Goal: Transaction & Acquisition: Purchase product/service

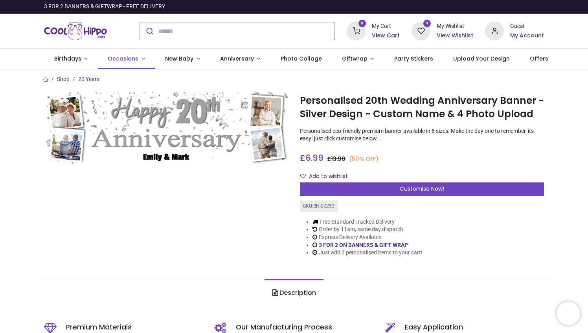
click at [127, 55] on span "Occasions" at bounding box center [123, 59] width 31 height 8
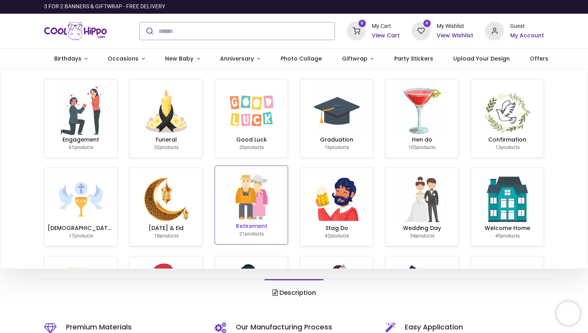
scroll to position [0, 0]
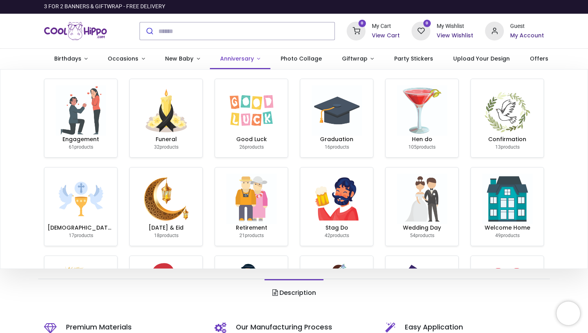
click at [233, 61] on span "Anniversary" at bounding box center [237, 59] width 34 height 8
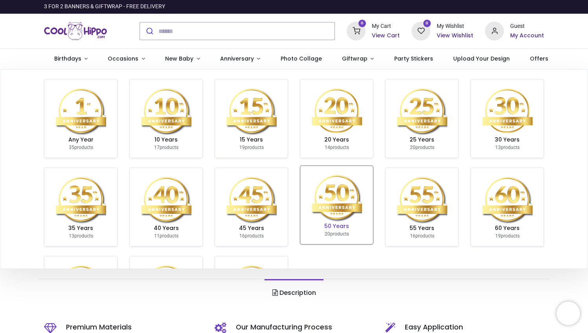
click at [342, 196] on img at bounding box center [337, 197] width 50 height 50
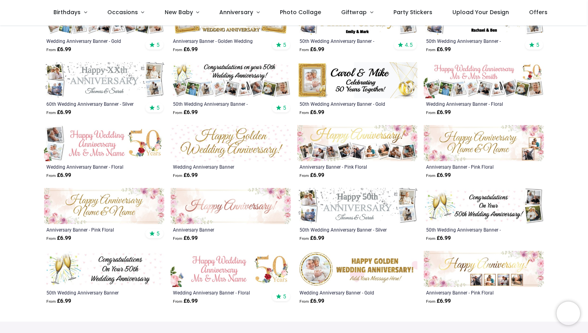
scroll to position [189, 0]
click at [376, 264] on img at bounding box center [357, 269] width 120 height 36
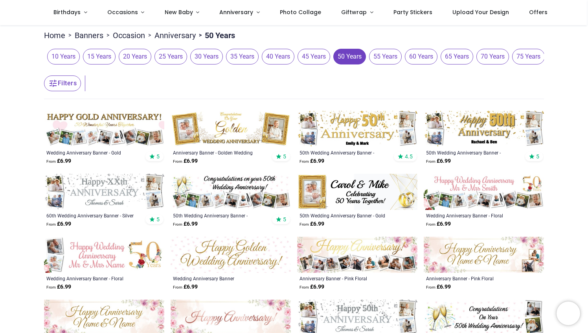
scroll to position [78, 0]
click at [127, 126] on img at bounding box center [104, 128] width 120 height 36
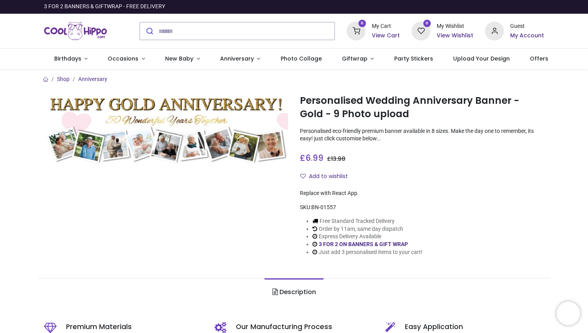
click at [368, 195] on div "Replace with React App." at bounding box center [422, 193] width 244 height 8
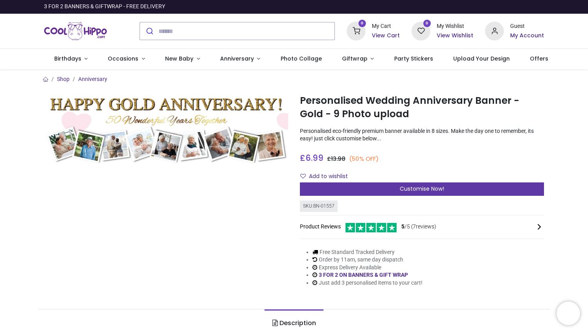
click at [370, 187] on div "Customise Now!" at bounding box center [422, 188] width 244 height 13
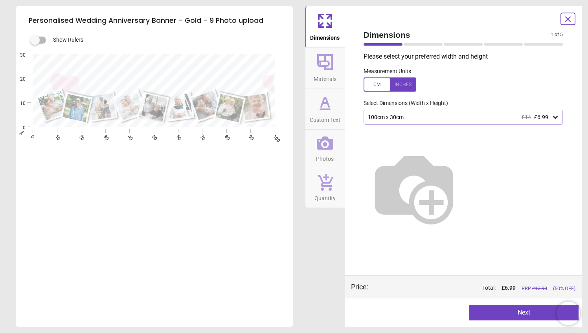
click at [552, 113] on div at bounding box center [555, 117] width 8 height 8
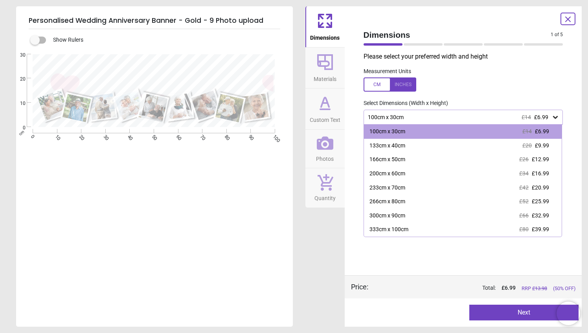
click at [334, 81] on span "Materials" at bounding box center [325, 78] width 23 height 12
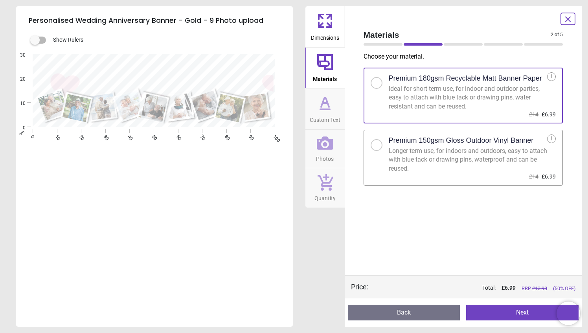
click at [325, 103] on icon at bounding box center [325, 103] width 5 height 0
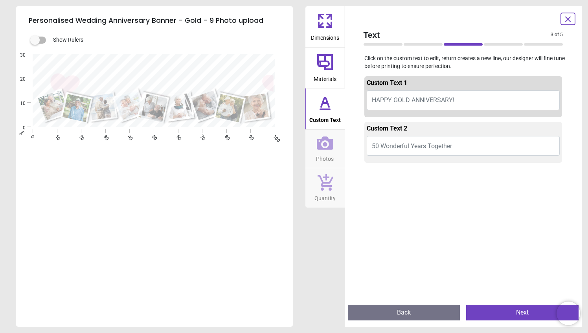
click at [413, 99] on span "HAPPY GOLD ANNIVERSARY!" at bounding box center [413, 99] width 83 height 7
click at [408, 101] on span "HAPPY GOLD ANNIVERSARY!" at bounding box center [413, 99] width 83 height 7
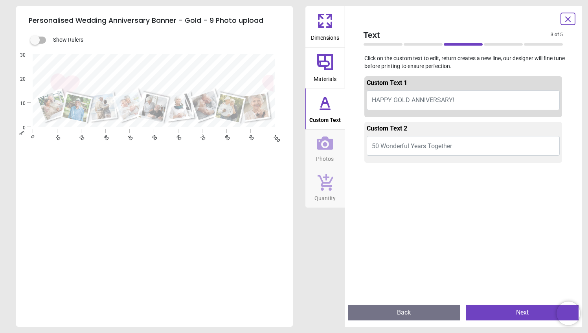
click at [408, 101] on span "HAPPY GOLD ANNIVERSARY!" at bounding box center [413, 99] width 83 height 7
click at [225, 67] on textarea at bounding box center [153, 67] width 233 height 17
click at [451, 97] on span "HAPPY GOLD ANNIVERSARY!" at bounding box center [413, 99] width 83 height 7
type textarea "*"
type textarea "**********"
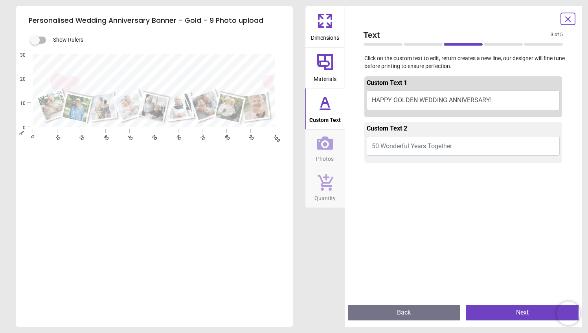
click at [452, 148] on button "50 Wonderful Years Together" at bounding box center [463, 146] width 193 height 20
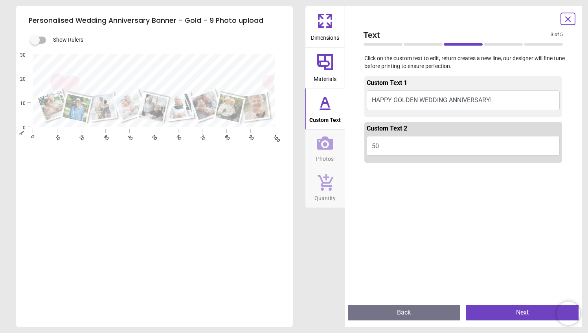
type textarea "**"
click at [447, 103] on button "HAPPY GOLDEN WEDDING ANNIVERSARY!" at bounding box center [463, 100] width 193 height 20
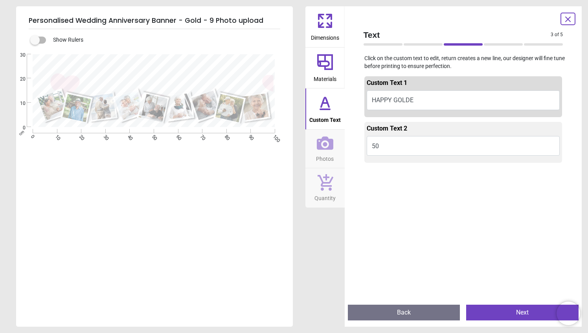
type textarea "*"
type textarea "**********"
click at [408, 152] on button "50" at bounding box center [463, 149] width 193 height 20
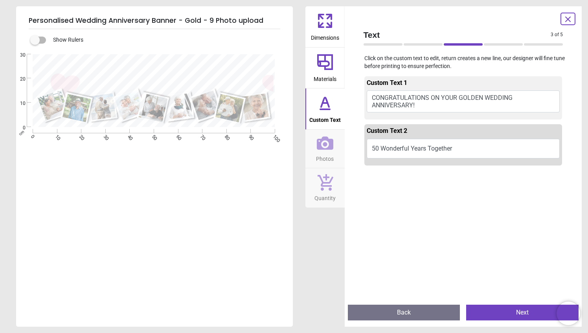
type textarea "**********"
click at [326, 45] on button "Dimensions" at bounding box center [324, 26] width 39 height 41
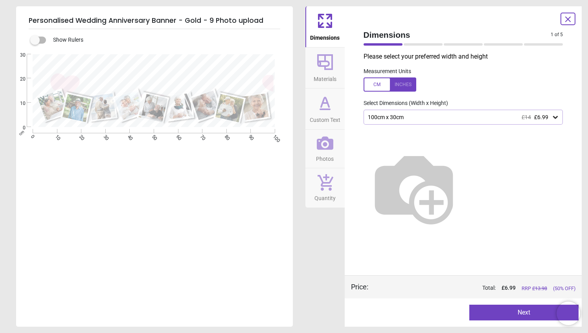
click at [535, 121] on div "100cm x 30cm £14 £6.99" at bounding box center [464, 117] width 200 height 15
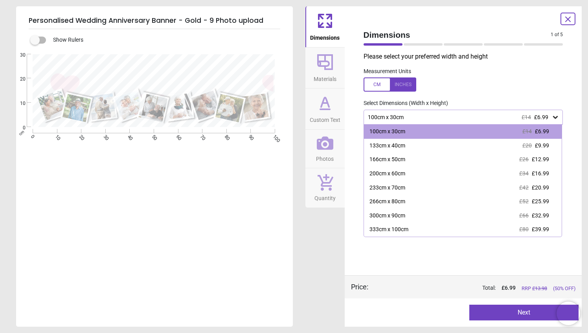
click at [535, 121] on div "100cm x 30cm £14 £6.99" at bounding box center [464, 117] width 200 height 15
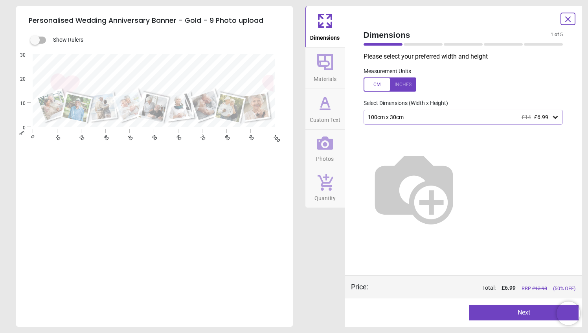
click at [536, 121] on div "100cm x 30cm £14 £6.99" at bounding box center [464, 117] width 200 height 15
click at [545, 120] on span "£6.99" at bounding box center [541, 117] width 14 height 6
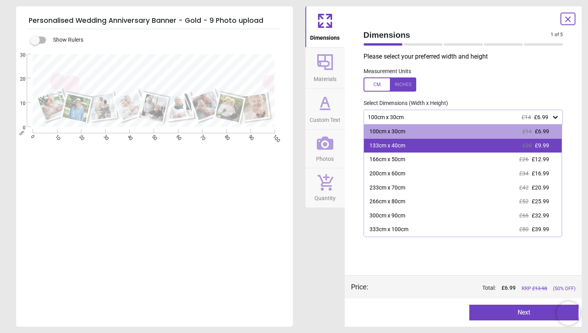
click at [507, 143] on div "133cm x 40cm £20 £9.99" at bounding box center [463, 146] width 198 height 14
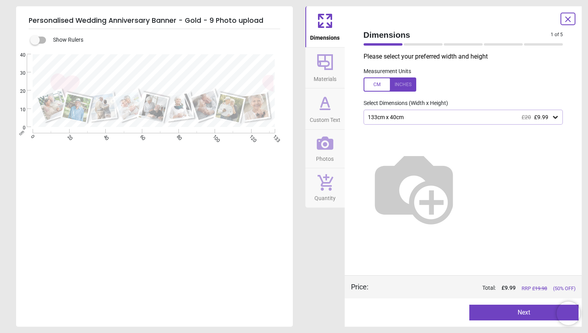
click at [544, 116] on span "£9.99" at bounding box center [541, 117] width 14 height 6
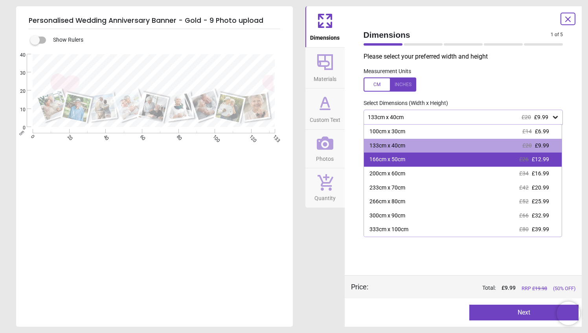
click at [439, 158] on div "166cm x 50cm £26 £12.99" at bounding box center [463, 159] width 198 height 14
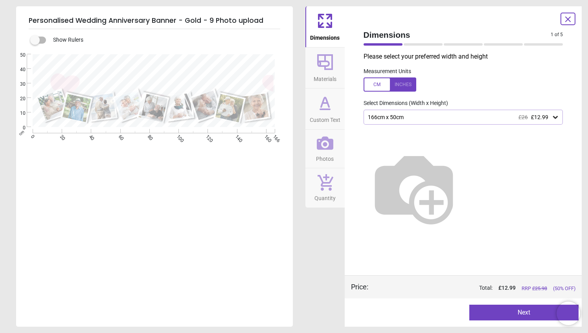
click at [439, 158] on img at bounding box center [414, 187] width 101 height 101
click at [318, 67] on icon at bounding box center [325, 62] width 19 height 19
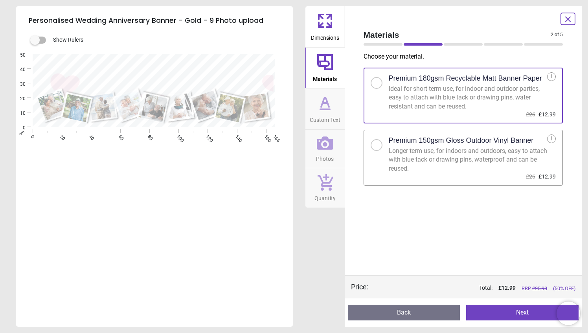
click at [321, 109] on icon at bounding box center [324, 109] width 9 height 0
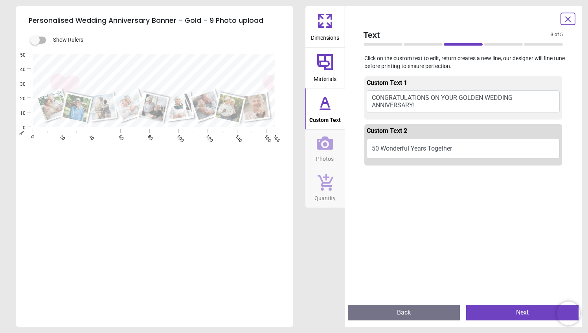
click at [479, 94] on button "CONGRATULATIONS ON YOUR GOLDEN WEDDING ANNIVERSARY!" at bounding box center [463, 101] width 193 height 22
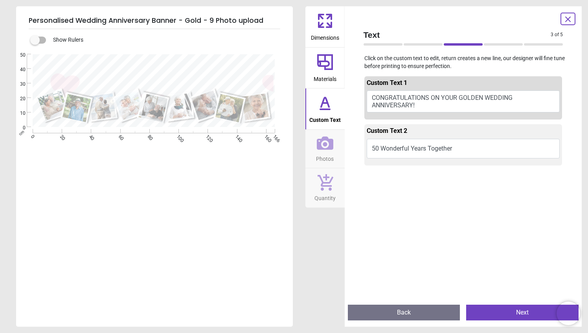
click at [181, 60] on textarea "**********" at bounding box center [153, 67] width 233 height 18
click at [177, 67] on textarea "**********" at bounding box center [153, 67] width 233 height 18
click at [180, 62] on textarea "**********" at bounding box center [153, 67] width 233 height 18
click at [457, 95] on button "CONGRATULATIONS ON YOUR GOLDEN WEDDING ANNIVERSARY!" at bounding box center [463, 101] width 193 height 22
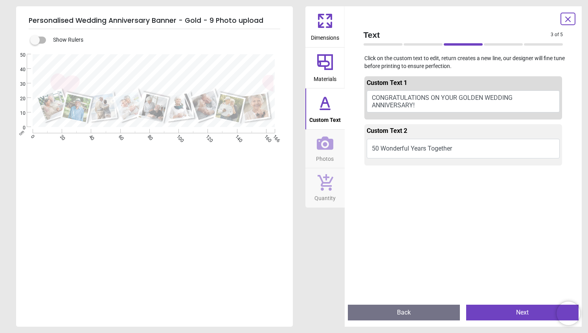
click at [397, 110] on button "CONGRATULATIONS ON YOUR GOLDEN WEDDING ANNIVERSARY!" at bounding box center [463, 101] width 193 height 22
click at [193, 76] on div "**********" at bounding box center [154, 82] width 216 height 12
click at [184, 71] on textarea "**********" at bounding box center [153, 67] width 233 height 18
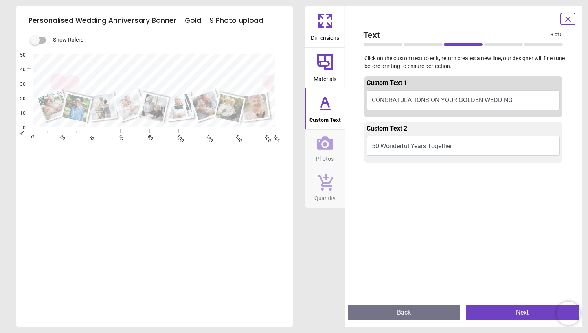
click at [461, 105] on button "CONGRATULATIONS ON YOUR GOLDEN WEDDING" at bounding box center [463, 100] width 193 height 20
type textarea "**********"
drag, startPoint x: 451, startPoint y: 191, endPoint x: 332, endPoint y: 262, distance: 138.2
click at [332, 262] on div "Dimensions Materials Custom Text Photos Quantity" at bounding box center [324, 166] width 39 height 320
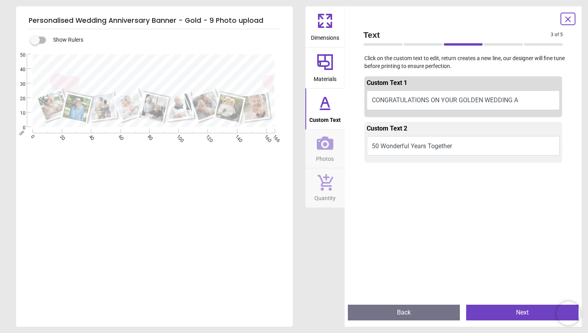
click at [378, 318] on button "Back" at bounding box center [404, 313] width 112 height 16
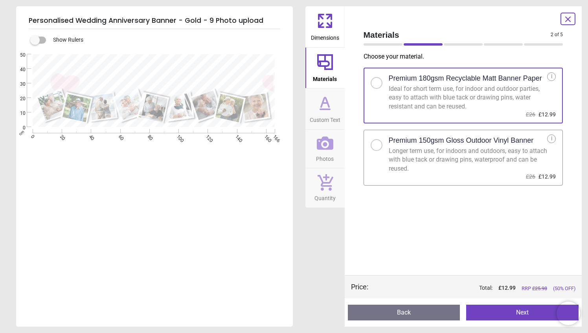
click at [358, 241] on div "Choose your material . Premium 180gsm Recyclable Matt Banner Paper Ideal for sh…" at bounding box center [463, 163] width 212 height 223
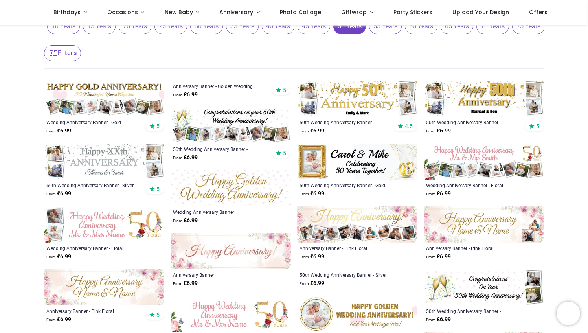
scroll to position [108, 0]
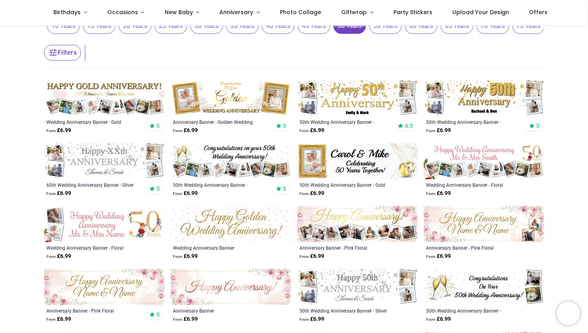
drag, startPoint x: 145, startPoint y: 182, endPoint x: 138, endPoint y: 160, distance: 23.0
click at [145, 182] on div "60th Wedding Anniversary Banner - Silver Celebration Design From £ 6.99 5" at bounding box center [104, 189] width 120 height 20
click at [133, 102] on img at bounding box center [104, 98] width 120 height 36
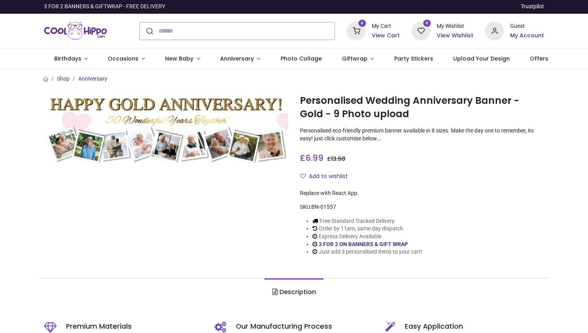
click at [413, 267] on div "Personalised Wedding Anniversary Banner - Gold - 9 Photo upload https://www.coo…" at bounding box center [422, 180] width 256 height 176
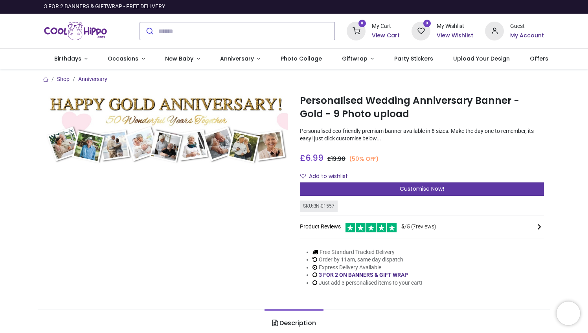
click at [381, 187] on div "Customise Now!" at bounding box center [422, 188] width 244 height 13
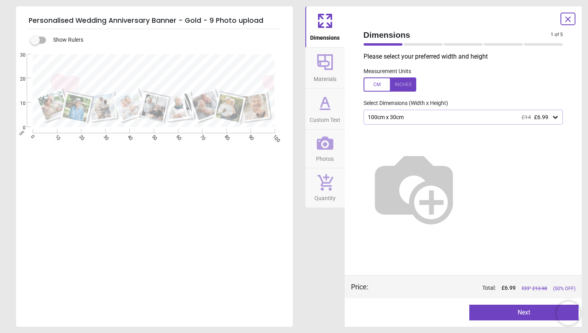
click at [384, 84] on div at bounding box center [390, 84] width 53 height 14
click at [386, 86] on div at bounding box center [390, 84] width 53 height 14
click at [395, 119] on div "100cm x 30cm £14 £6.99" at bounding box center [459, 117] width 185 height 7
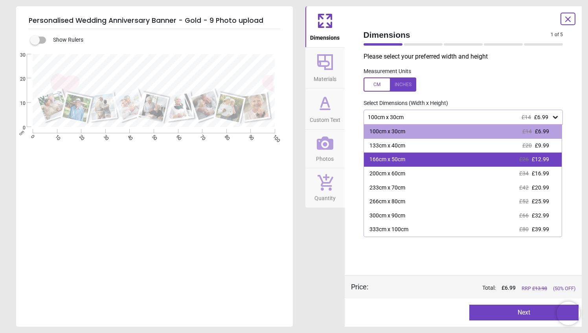
click at [394, 160] on div "166cm x 50cm" at bounding box center [387, 160] width 36 height 8
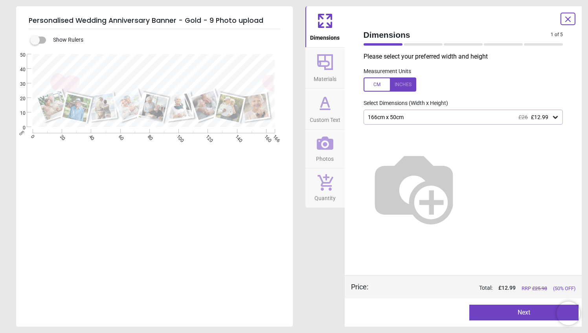
click at [329, 75] on span "Materials" at bounding box center [325, 78] width 23 height 12
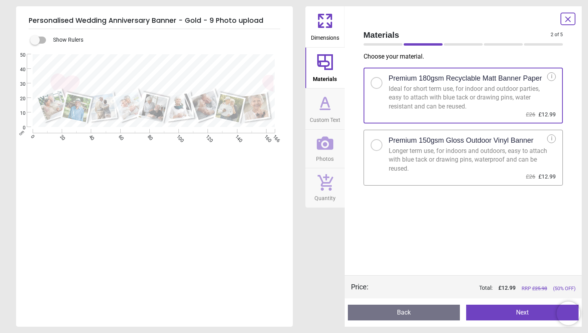
click at [330, 119] on span "Custom Text" at bounding box center [325, 118] width 31 height 12
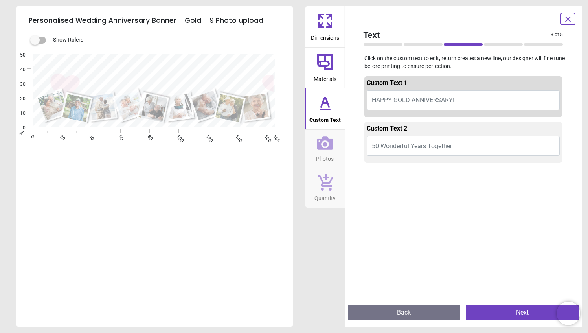
click at [453, 100] on button "HAPPY GOLD ANNIVERSARY!" at bounding box center [463, 100] width 193 height 20
type textarea "*"
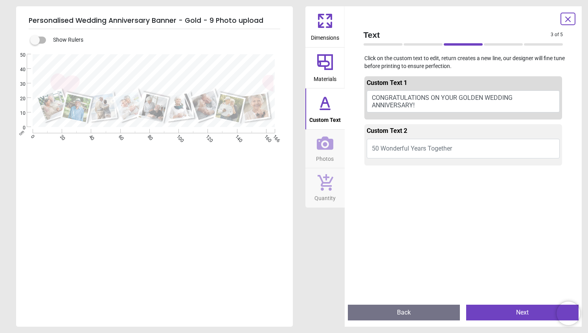
type textarea "**********"
click at [325, 156] on span "Photos" at bounding box center [325, 157] width 18 height 12
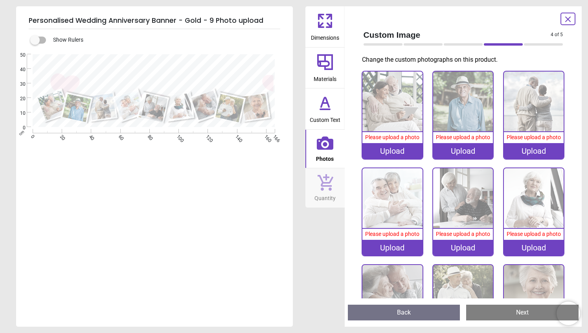
click at [399, 105] on img at bounding box center [392, 102] width 60 height 60
click at [397, 153] on div "Upload" at bounding box center [392, 151] width 60 height 16
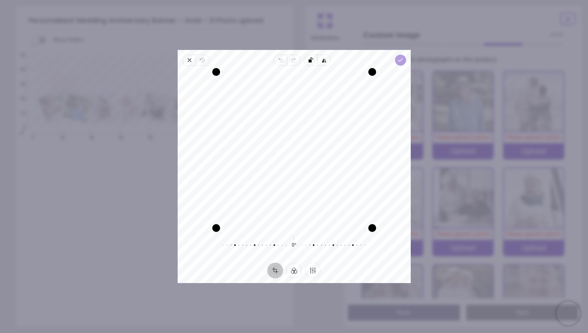
click at [398, 59] on icon "button" at bounding box center [400, 60] width 6 height 6
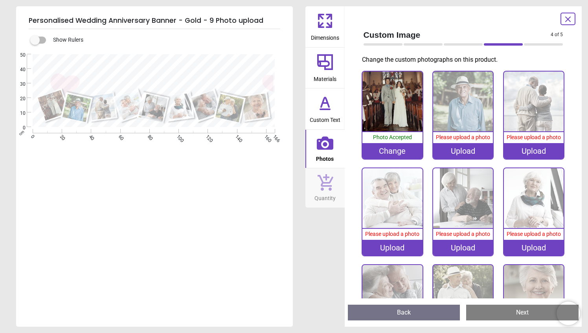
click at [156, 104] on image at bounding box center [153, 107] width 29 height 29
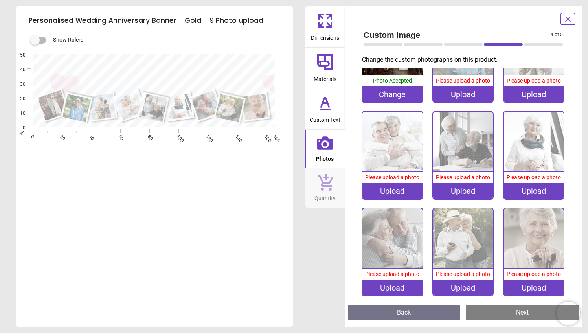
scroll to position [59, 0]
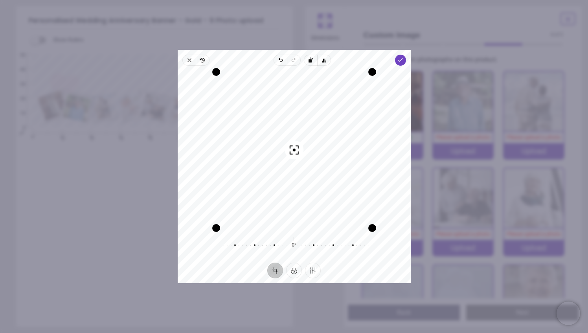
click at [328, 201] on div "Recenter" at bounding box center [294, 150] width 220 height 156
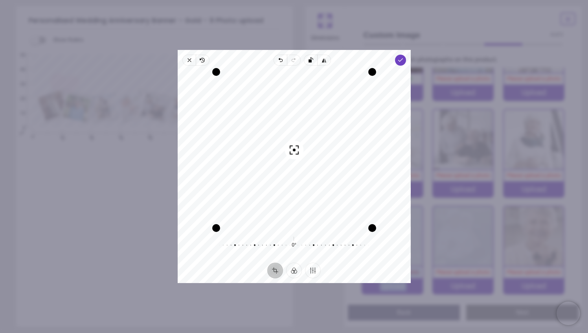
click at [328, 201] on div "Recenter" at bounding box center [294, 150] width 220 height 156
click at [399, 59] on icon "button" at bounding box center [400, 60] width 6 height 6
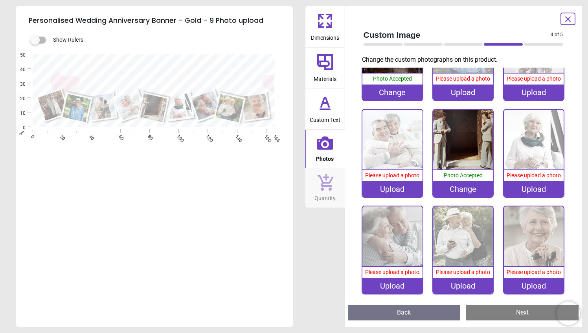
drag, startPoint x: 156, startPoint y: 104, endPoint x: 109, endPoint y: 107, distance: 46.5
click at [109, 107] on g at bounding box center [153, 106] width 235 height 36
click at [467, 186] on div "Change" at bounding box center [463, 189] width 60 height 16
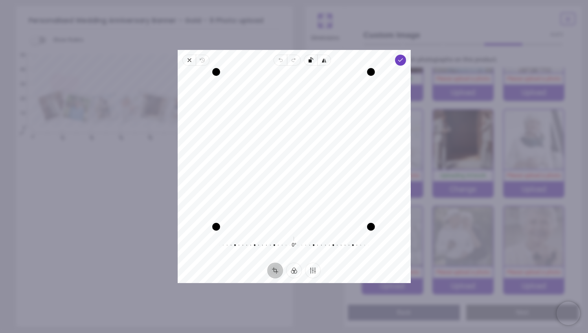
drag, startPoint x: 372, startPoint y: 244, endPoint x: 359, endPoint y: 233, distance: 17.8
click at [359, 233] on div "Recenter 0° Reset" at bounding box center [294, 164] width 233 height 197
click at [473, 92] on div "Upload" at bounding box center [463, 92] width 60 height 16
click at [399, 62] on icon "button" at bounding box center [400, 60] width 6 height 6
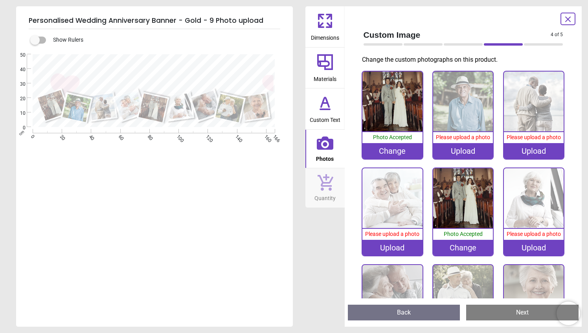
scroll to position [59, 0]
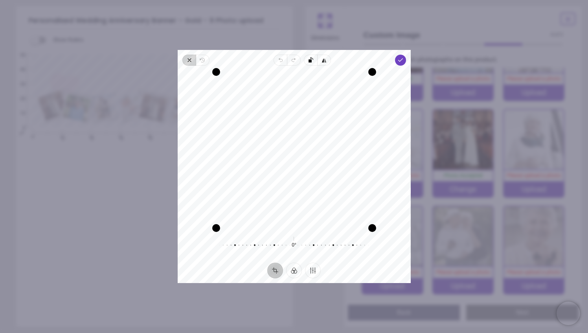
click at [190, 58] on icon "button" at bounding box center [189, 60] width 6 height 6
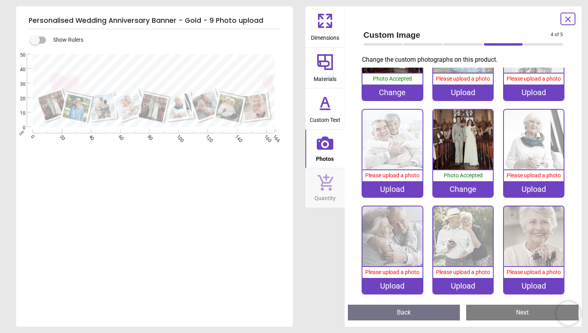
click at [459, 187] on div "Change" at bounding box center [463, 189] width 60 height 16
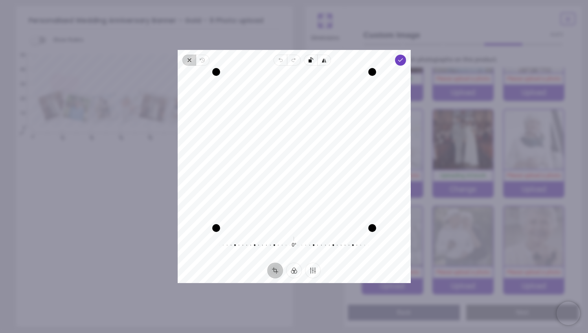
click at [189, 61] on icon "button" at bounding box center [189, 60] width 3 height 3
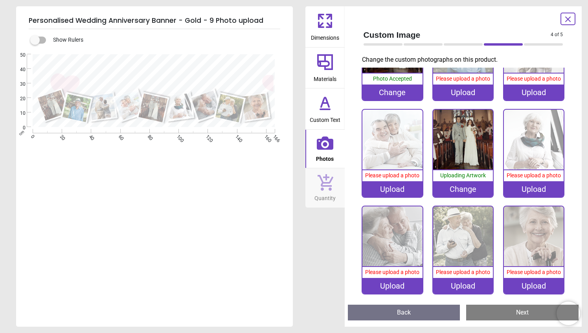
click at [474, 191] on div "Change" at bounding box center [463, 189] width 60 height 16
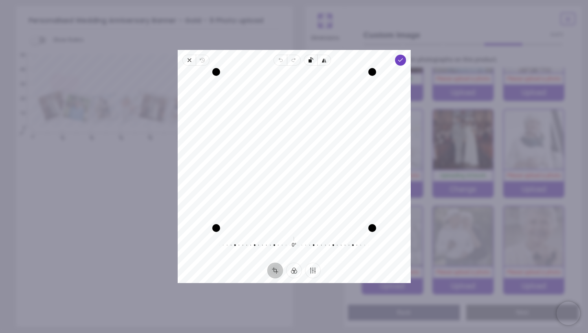
click at [278, 152] on div "Recenter" at bounding box center [294, 150] width 220 height 156
click at [398, 62] on icon "button" at bounding box center [400, 60] width 6 height 6
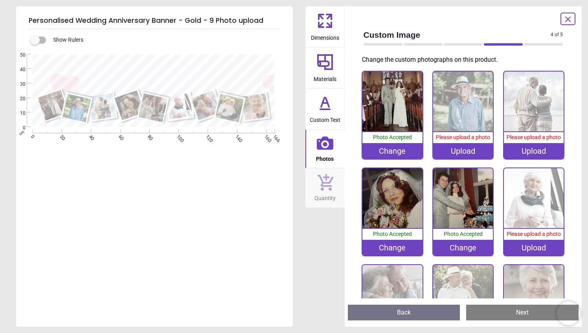
scroll to position [59, 0]
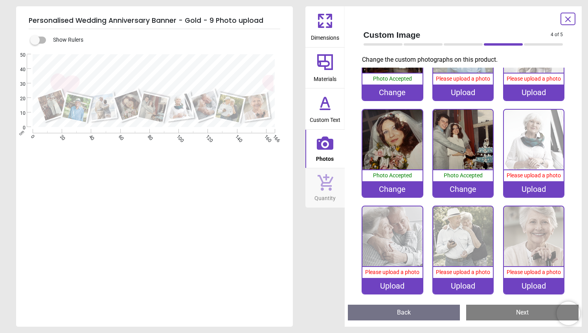
click at [104, 78] on div ".cls-1 { filter: url(#drop-shadow-2); } .cls-1, .cls-2, .cls-3, .cls-4, .cls-5,…" at bounding box center [153, 90] width 275 height 73
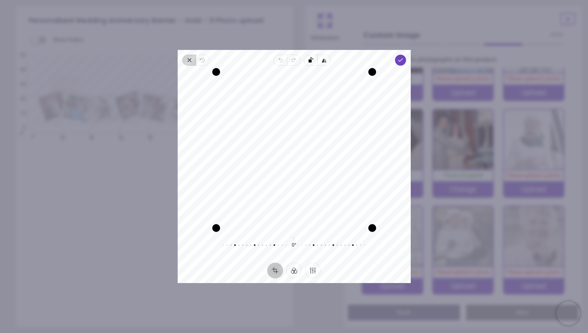
click at [190, 61] on icon "button" at bounding box center [189, 60] width 6 height 6
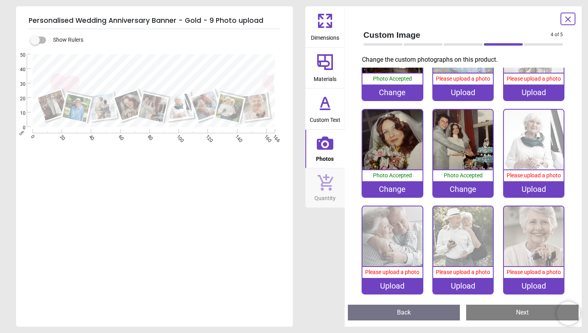
click at [542, 187] on div "Upload" at bounding box center [534, 189] width 60 height 16
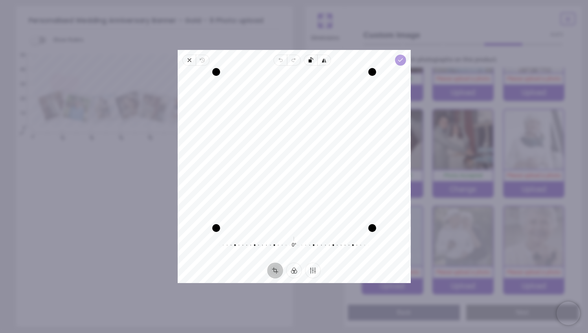
click at [396, 58] on span "Done" at bounding box center [400, 60] width 11 height 11
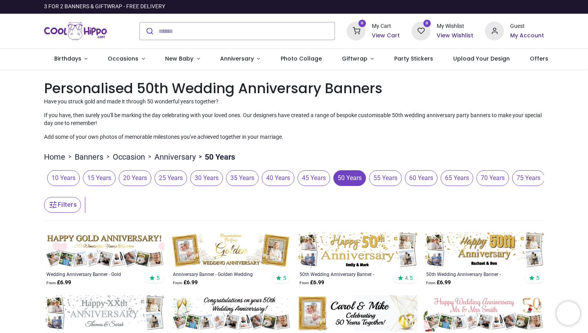
click at [539, 89] on h1 "Personalised 50th Wedding Anniversary Banners" at bounding box center [294, 88] width 500 height 19
click at [567, 122] on div "Pricelist : Public Pricelist Public Pricelist Categories All Products" at bounding box center [294, 312] width 588 height 486
